Goal: Task Accomplishment & Management: Complete application form

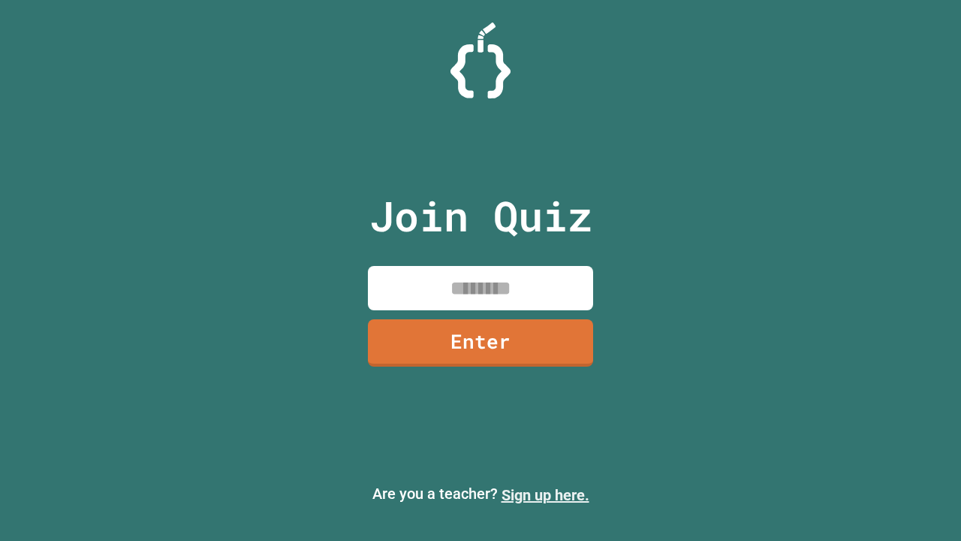
click at [545, 495] on link "Sign up here." at bounding box center [546, 495] width 88 height 18
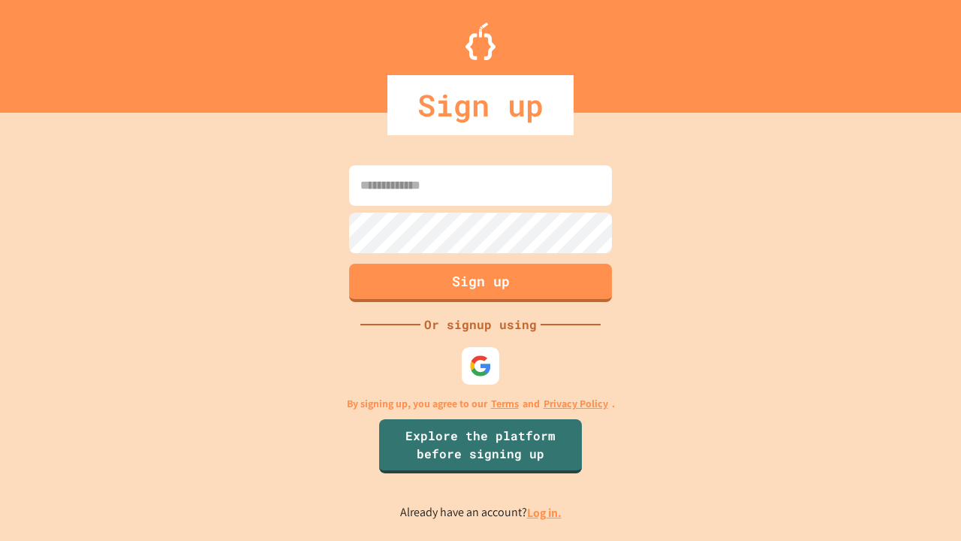
click at [545, 512] on link "Log in." at bounding box center [544, 513] width 35 height 16
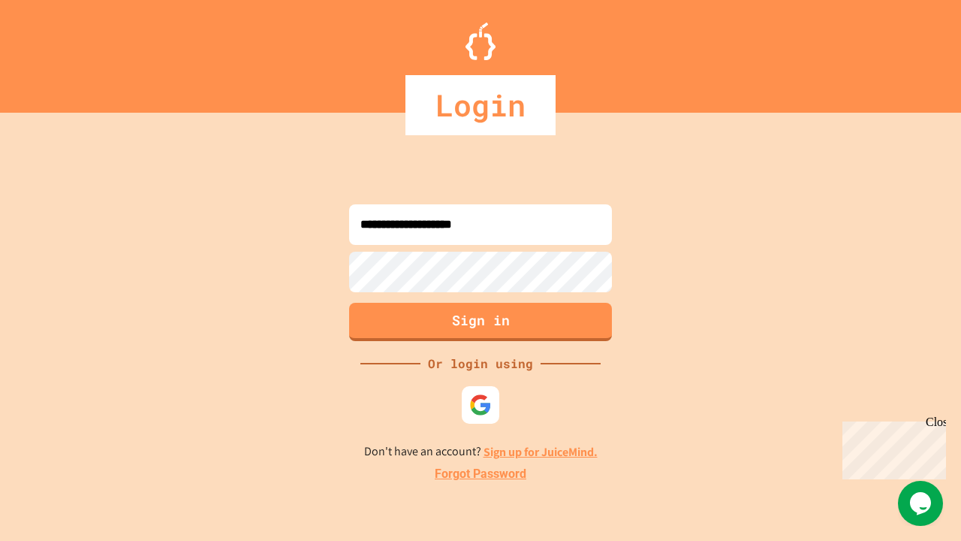
type input "**********"
